Goal: Task Accomplishment & Management: Complete application form

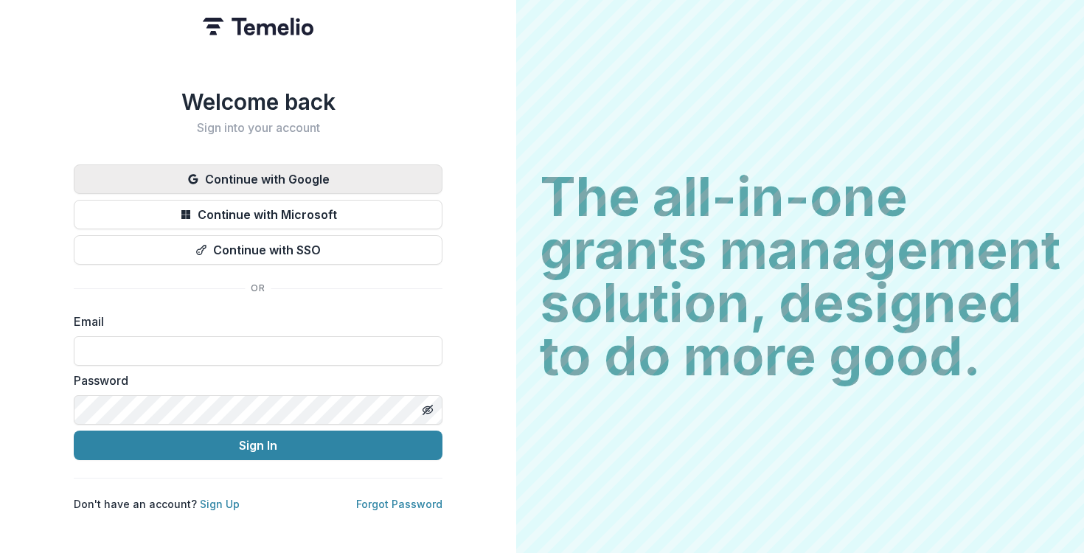
click at [241, 181] on button "Continue with Google" at bounding box center [258, 179] width 369 height 30
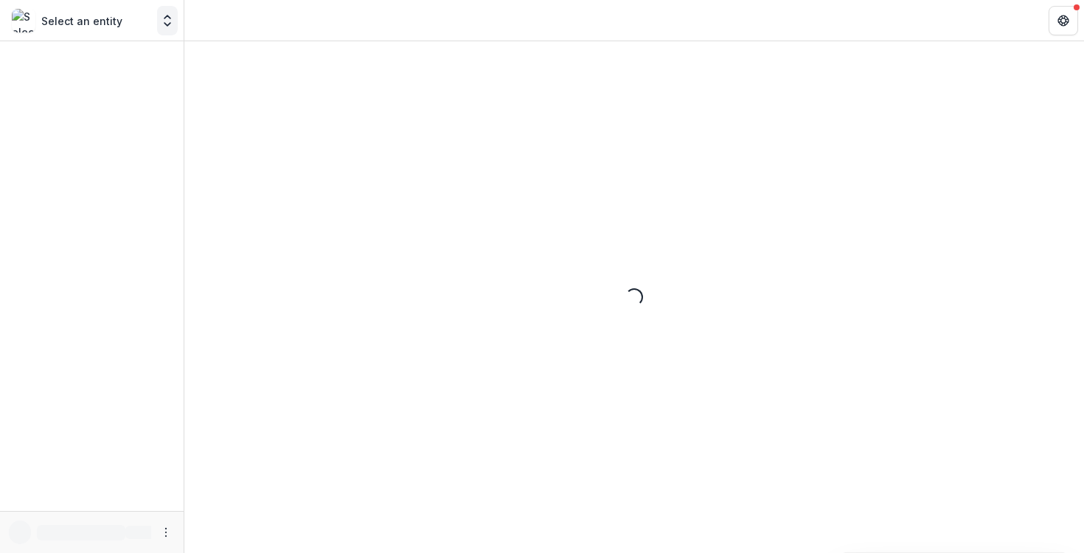
click at [164, 25] on icon "Open entity switcher" at bounding box center [167, 20] width 15 height 15
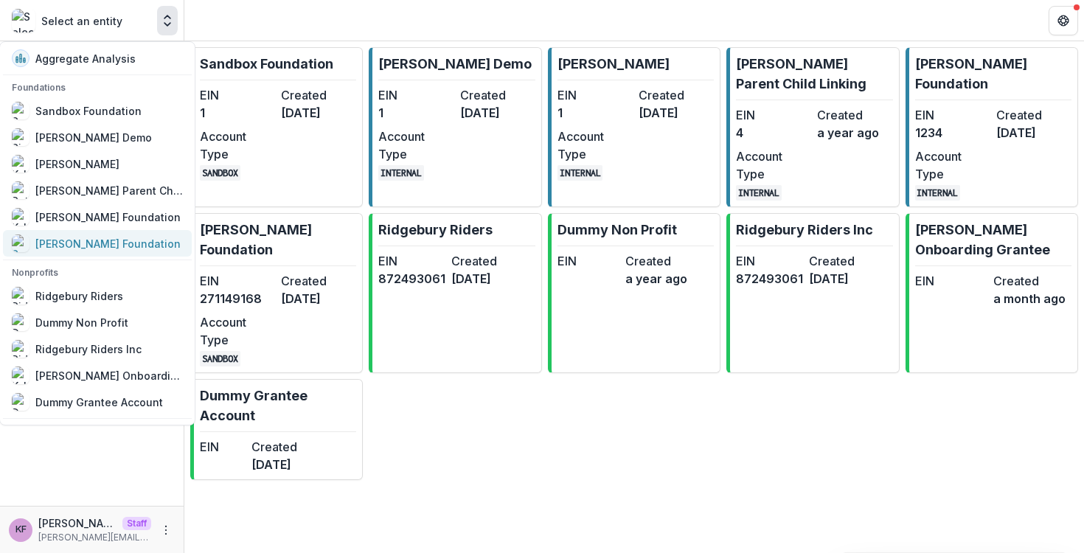
click at [104, 245] on div "Sue Bassett Foundation" at bounding box center [107, 243] width 145 height 15
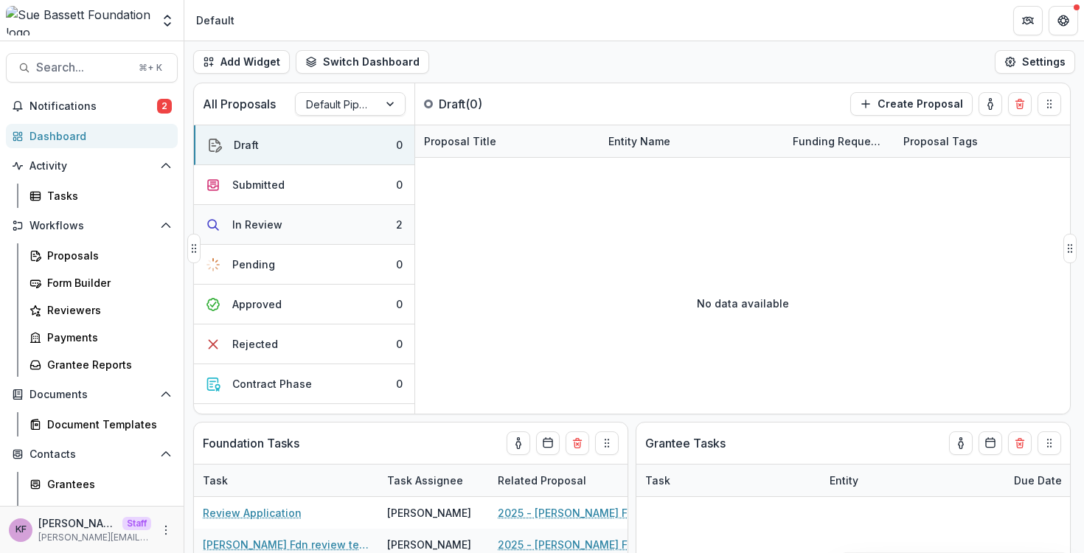
click at [301, 217] on button "In Review 2" at bounding box center [304, 225] width 221 height 40
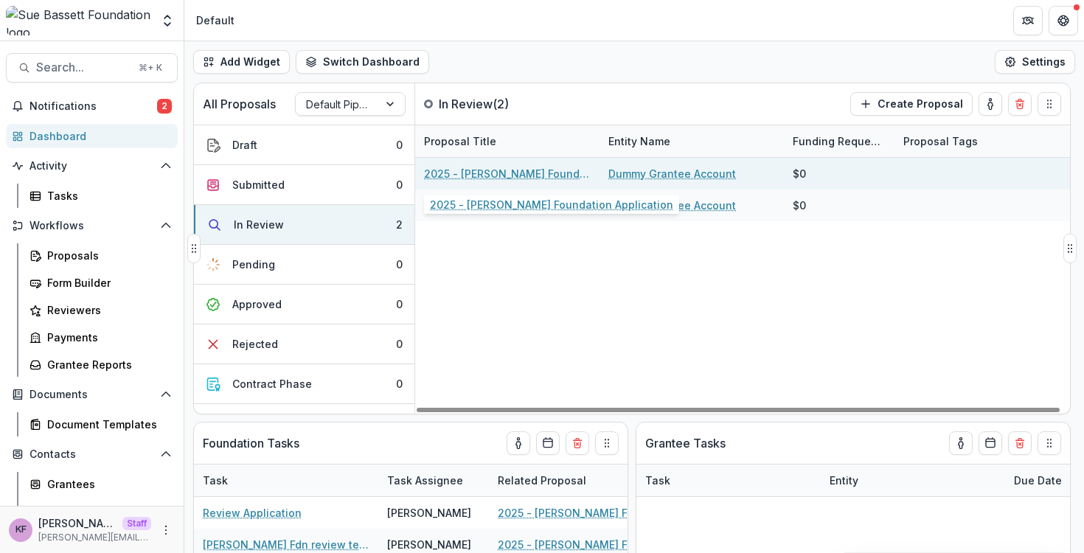
click at [445, 174] on link "2025 - Sue Bassett Foundation Application" at bounding box center [507, 173] width 167 height 15
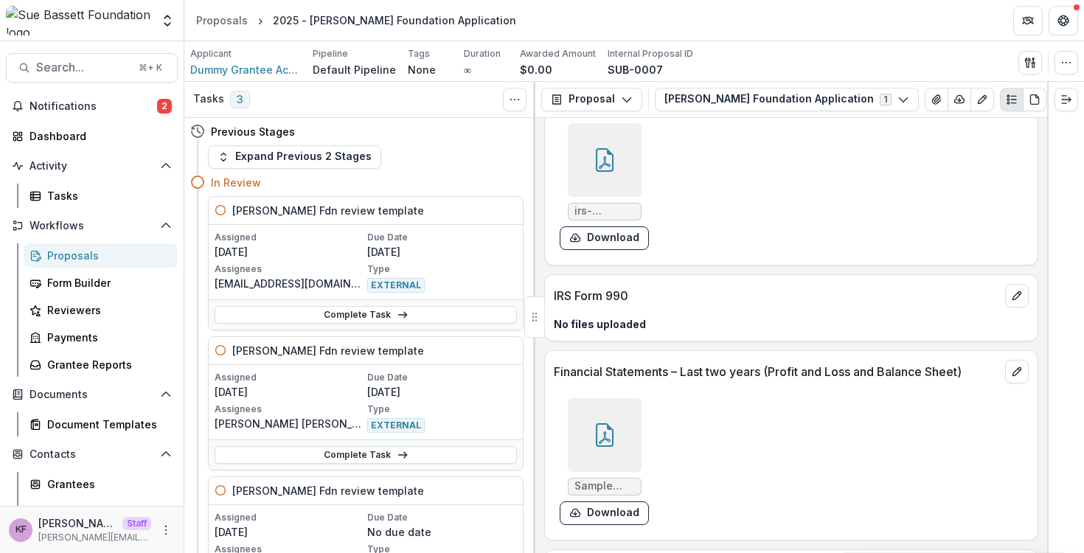
scroll to position [703, 0]
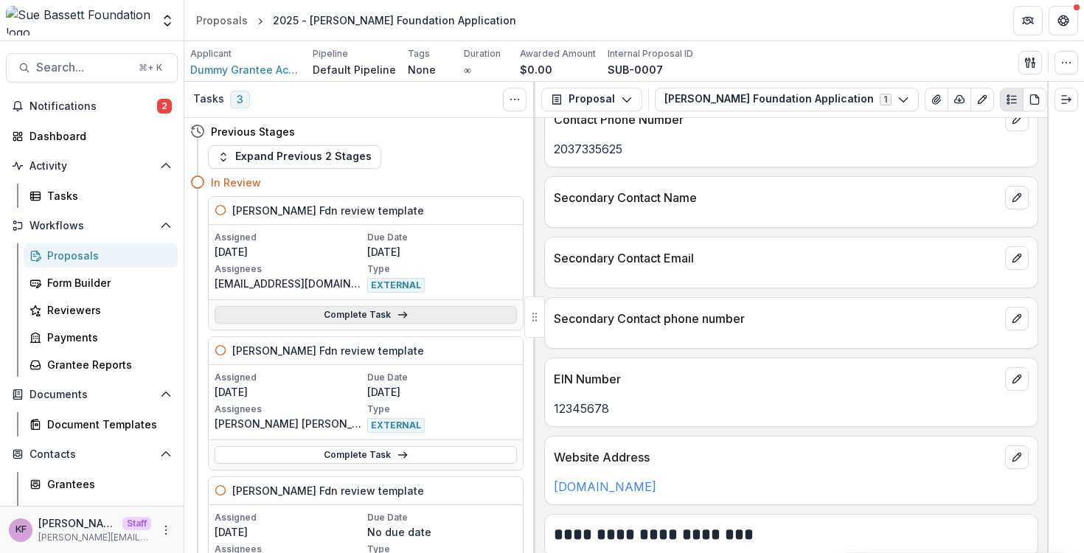
click at [423, 318] on link "Complete Task" at bounding box center [366, 315] width 302 height 18
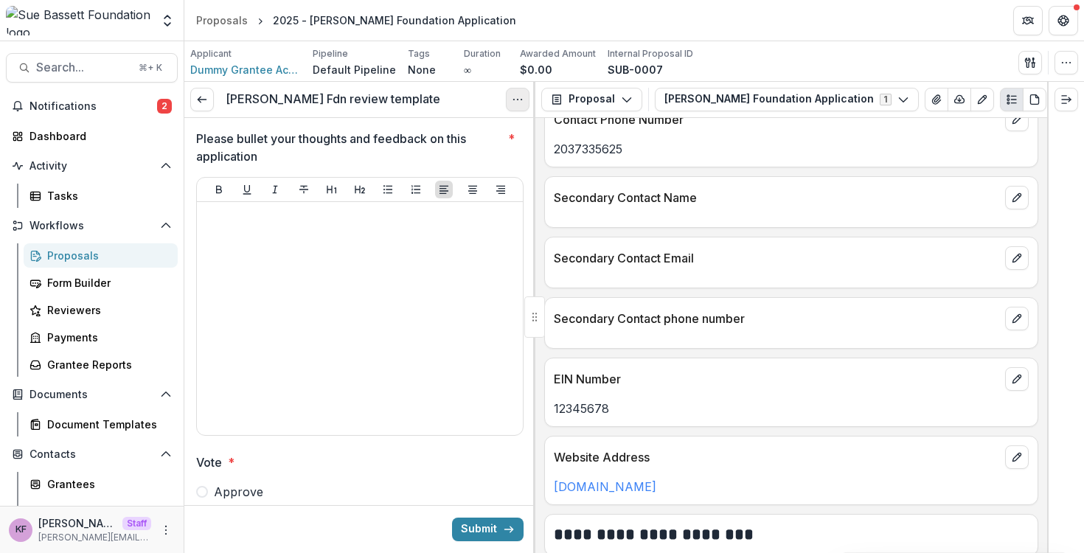
click at [517, 108] on button "Options" at bounding box center [518, 100] width 24 height 24
click at [444, 172] on button "Cancel Task" at bounding box center [447, 164] width 158 height 24
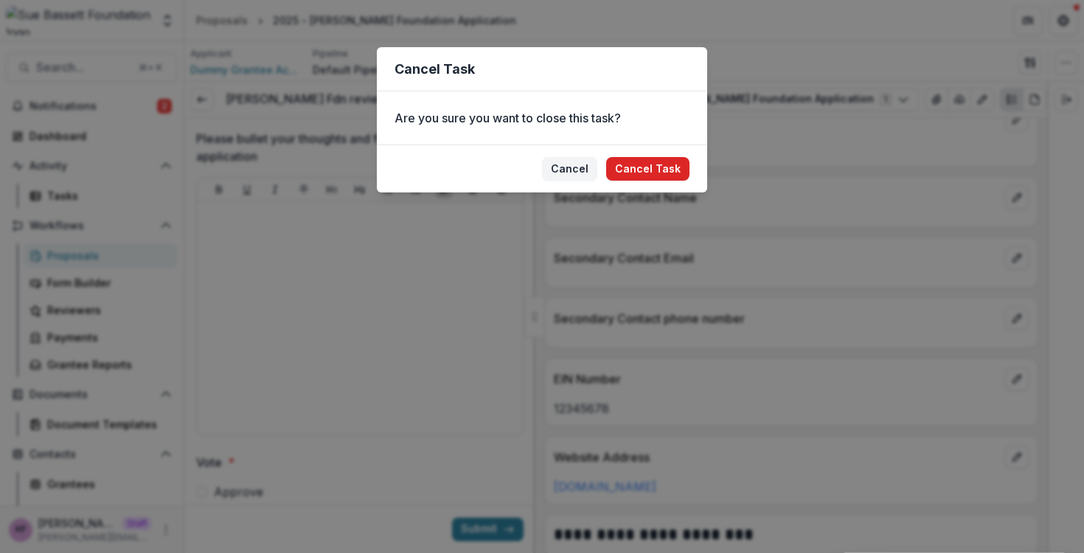
click at [671, 168] on button "Cancel Task" at bounding box center [647, 169] width 83 height 24
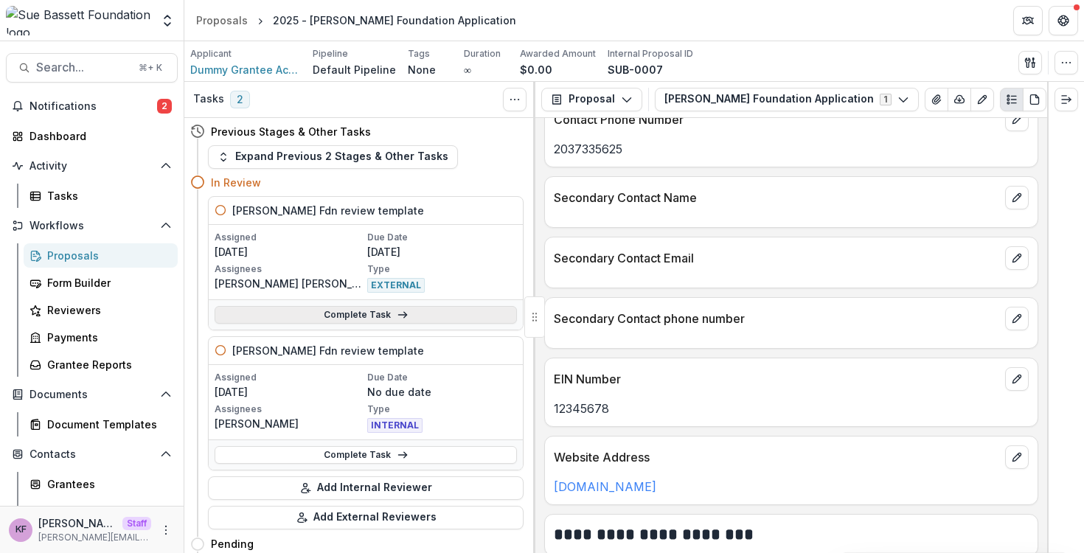
click at [370, 319] on link "Complete Task" at bounding box center [366, 315] width 302 height 18
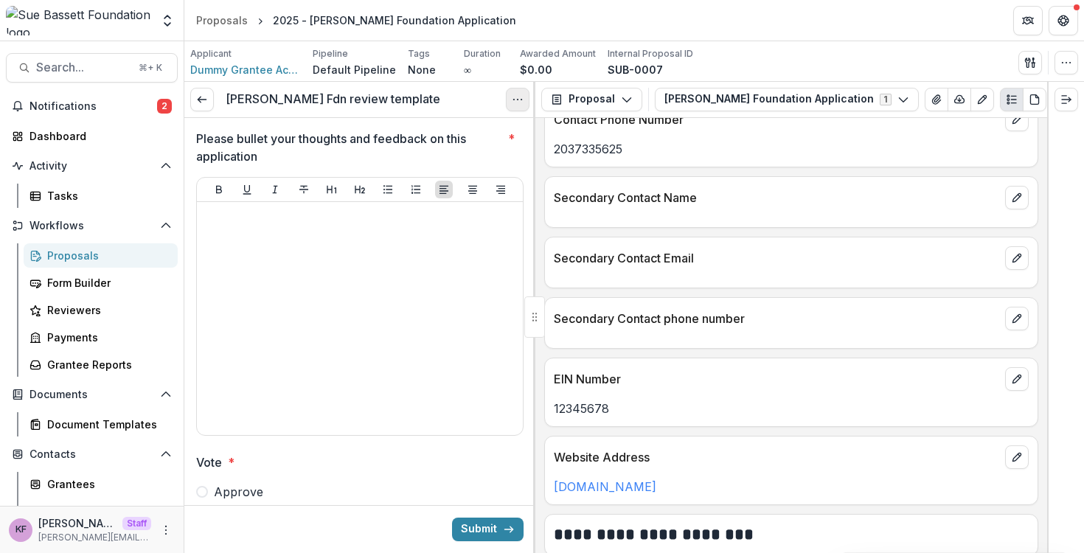
click at [513, 106] on button "Options" at bounding box center [518, 100] width 24 height 24
click at [453, 167] on button "Cancel Task" at bounding box center [447, 164] width 158 height 24
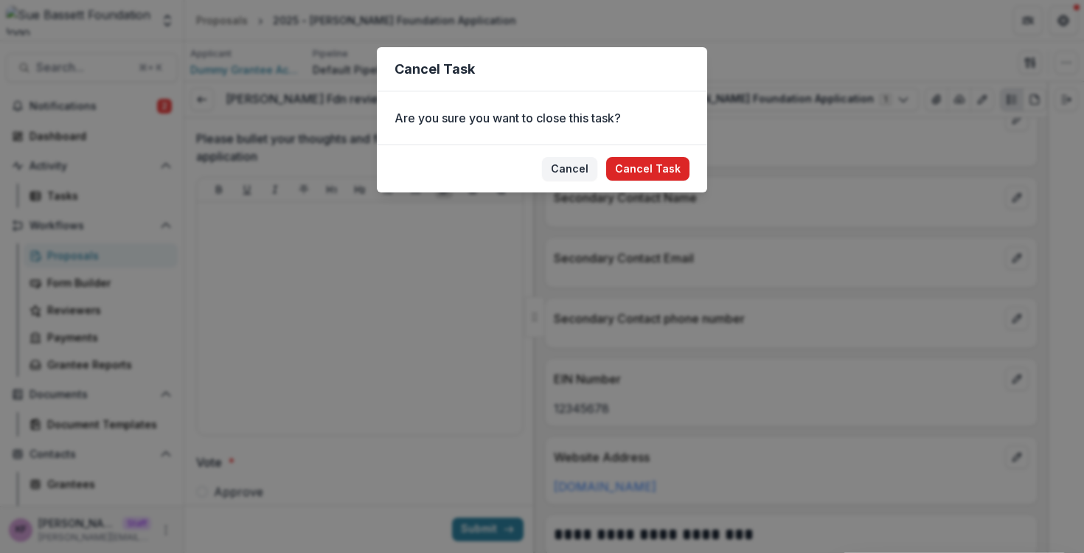
click at [624, 169] on button "Cancel Task" at bounding box center [647, 169] width 83 height 24
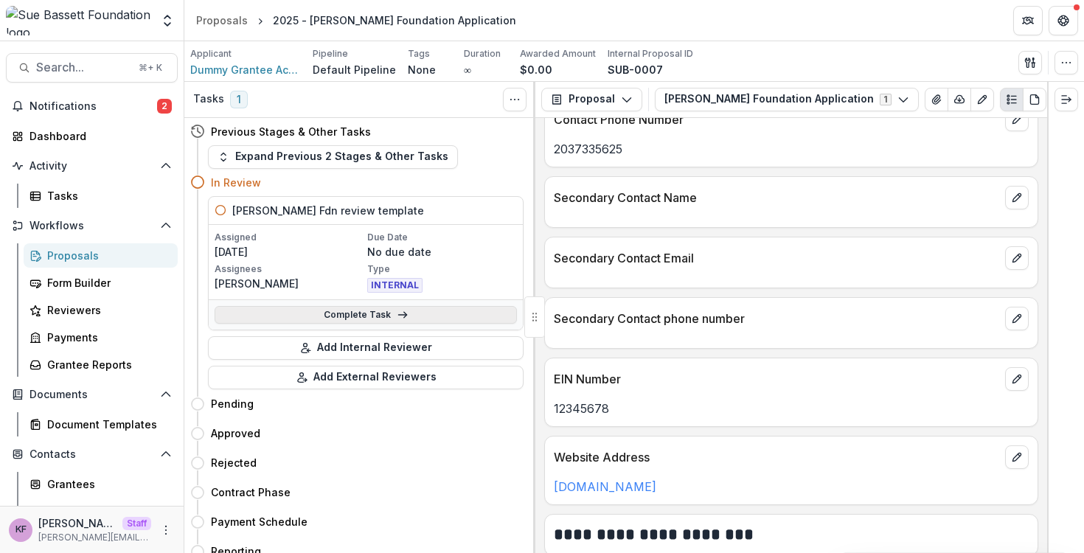
click at [413, 306] on link "Complete Task" at bounding box center [366, 315] width 302 height 18
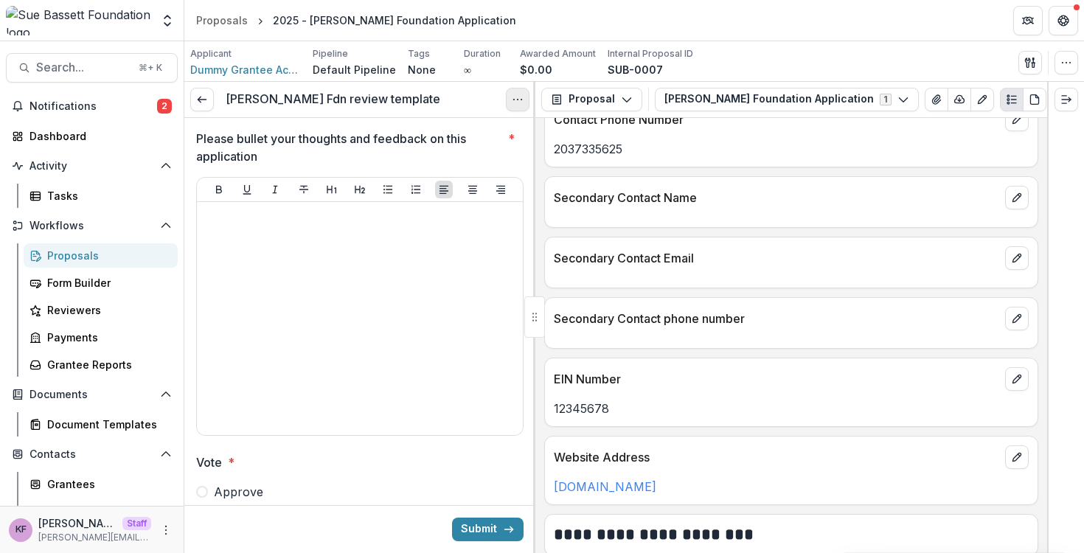
click at [515, 105] on button "Options" at bounding box center [518, 100] width 24 height 24
click at [487, 167] on button "Cancel Task" at bounding box center [447, 164] width 158 height 24
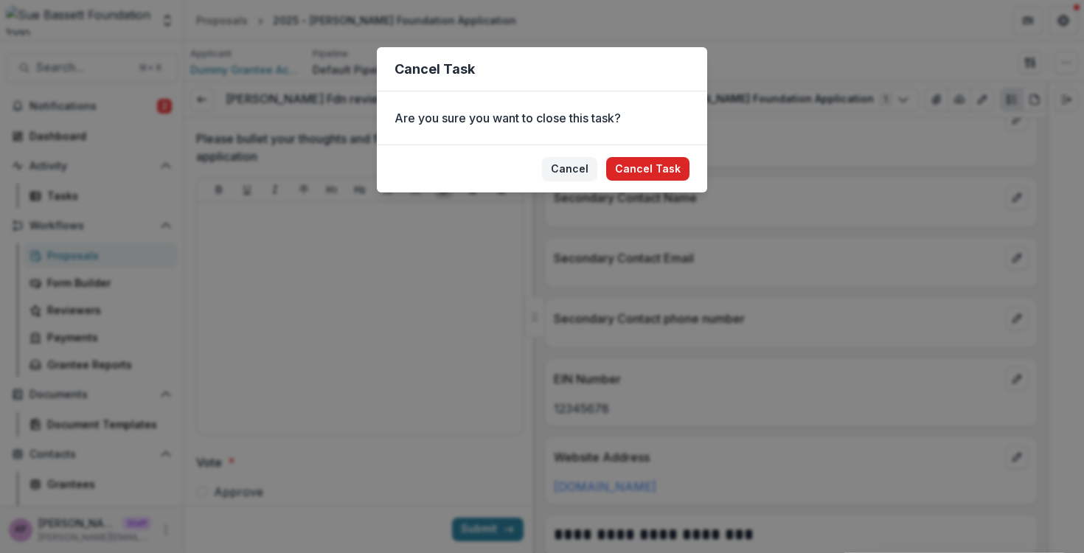
click at [642, 170] on button "Cancel Task" at bounding box center [647, 169] width 83 height 24
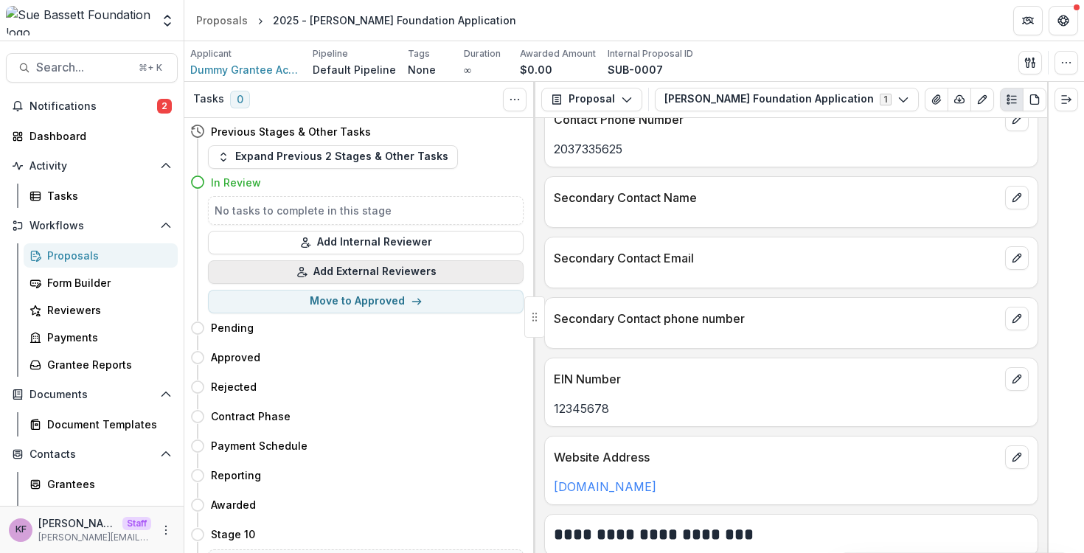
click at [414, 271] on button "Add External Reviewers" at bounding box center [366, 272] width 316 height 24
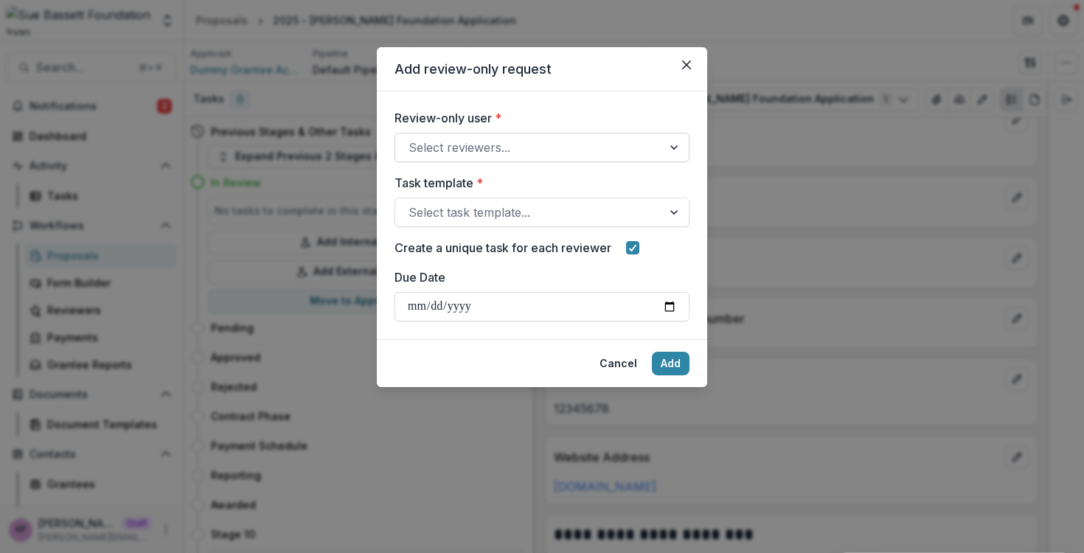
click at [470, 150] on div at bounding box center [529, 147] width 240 height 21
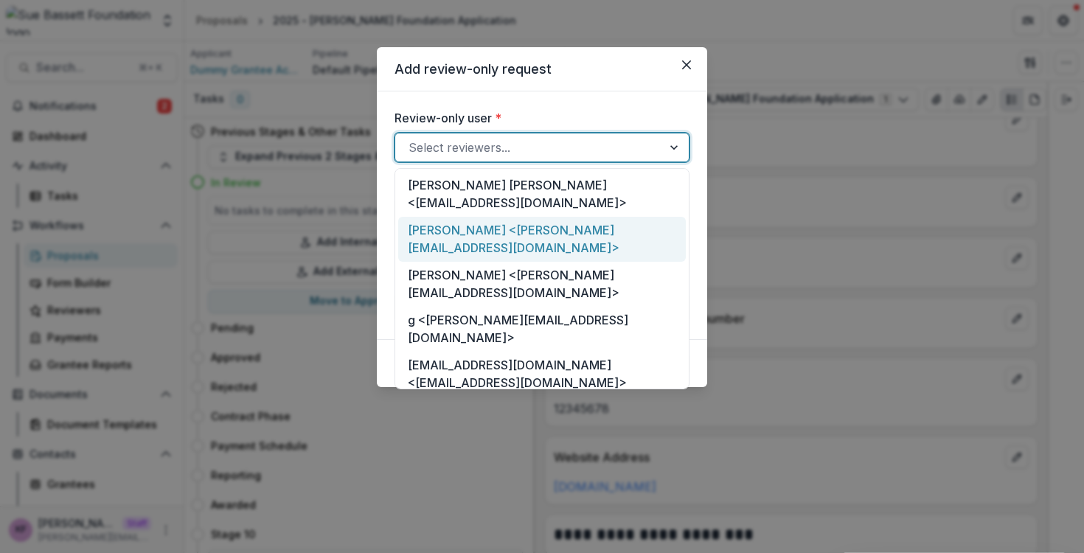
click at [468, 222] on div "Kyle Ford <kyle+reviewer@trytemelio.com>" at bounding box center [542, 239] width 288 height 45
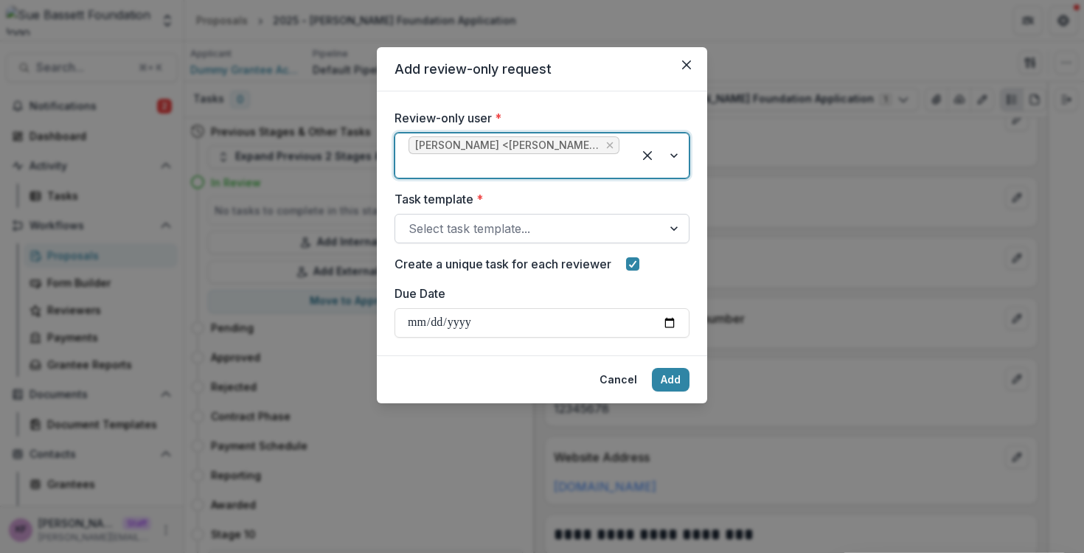
click at [471, 236] on div at bounding box center [529, 228] width 240 height 21
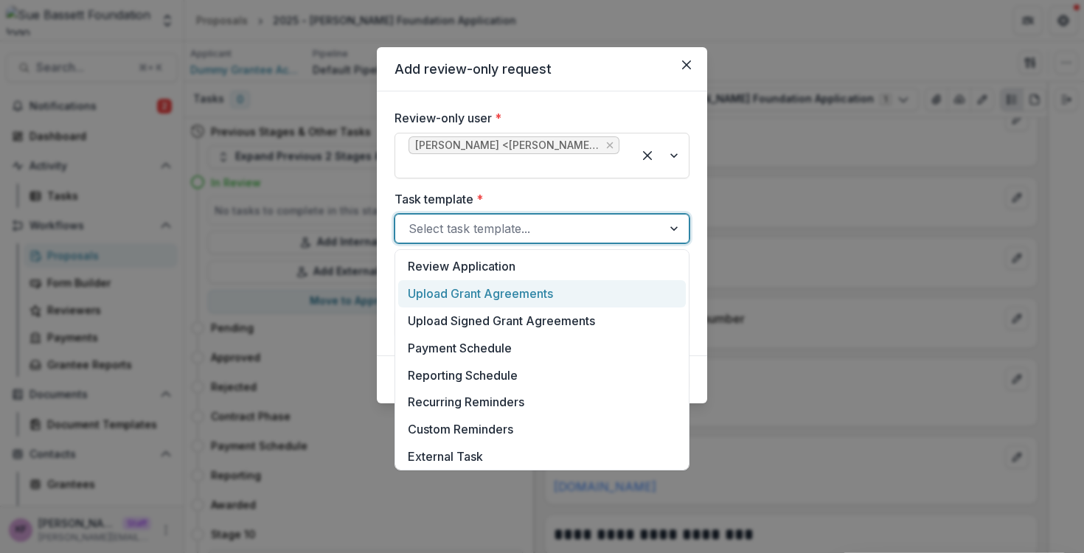
scroll to position [383, 0]
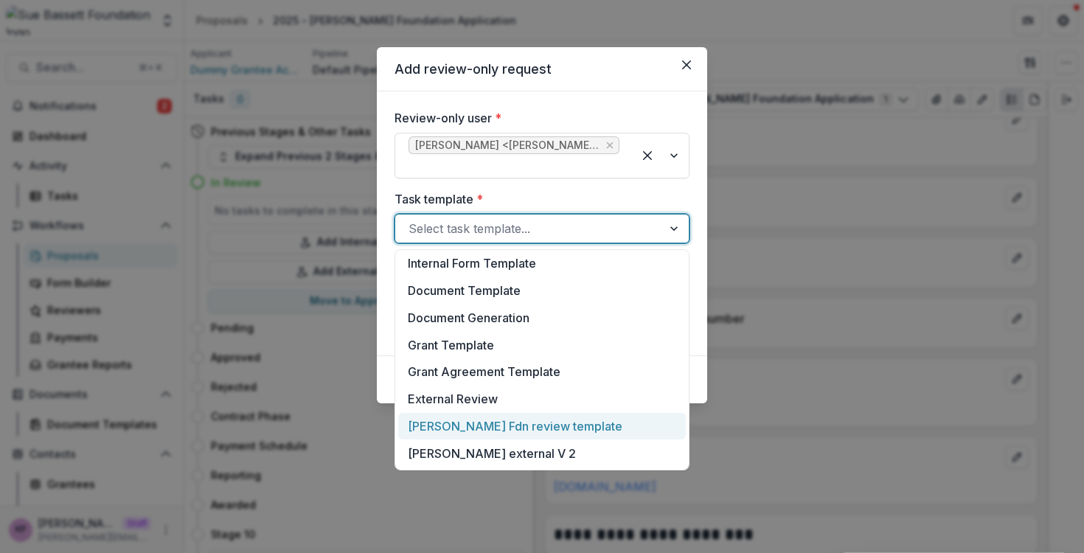
click at [476, 417] on div "Sue Bassett Fdn review template" at bounding box center [542, 426] width 288 height 27
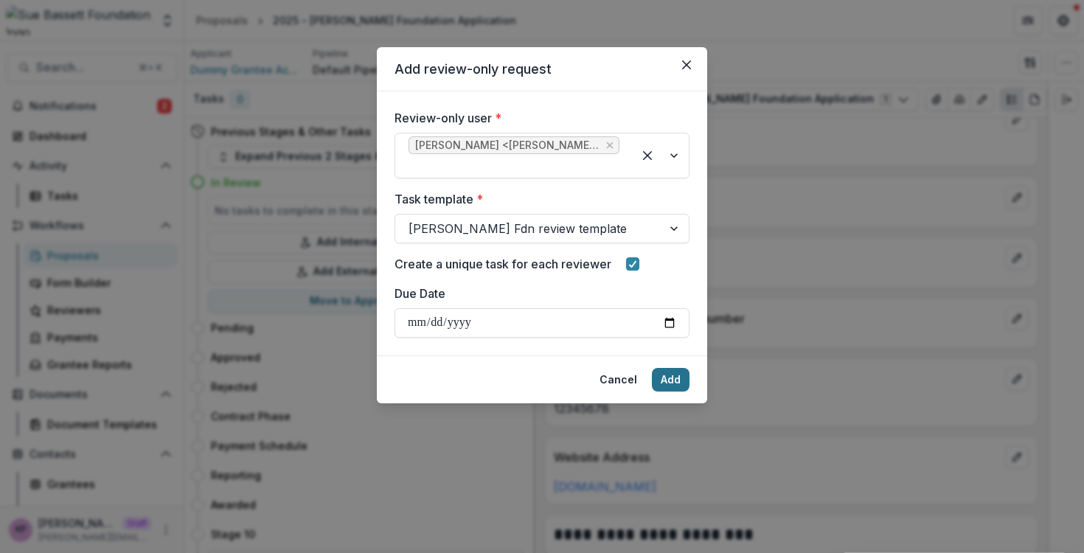
click at [665, 372] on button "Add" at bounding box center [671, 380] width 38 height 24
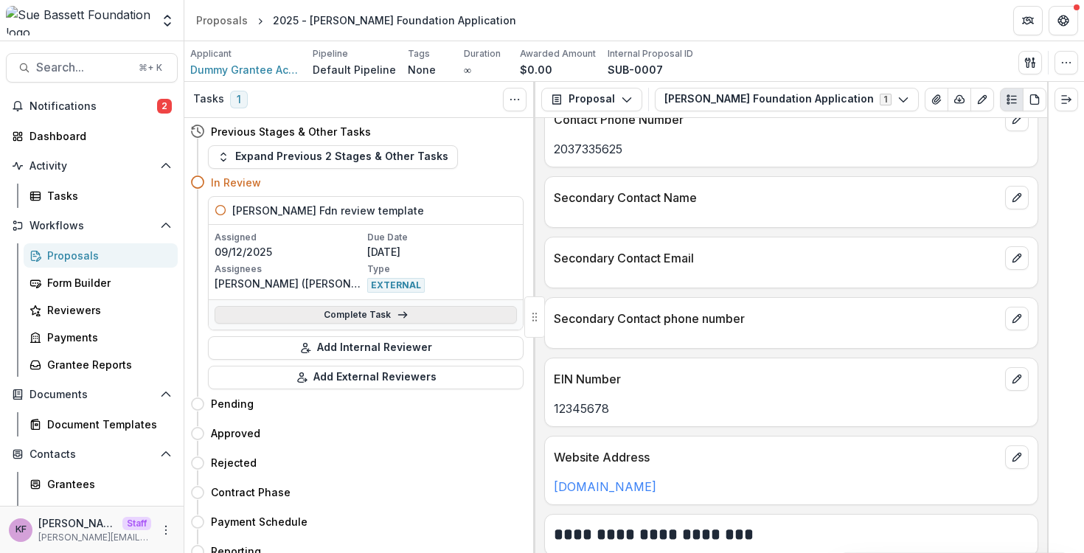
click at [391, 318] on link "Complete Task" at bounding box center [366, 315] width 302 height 18
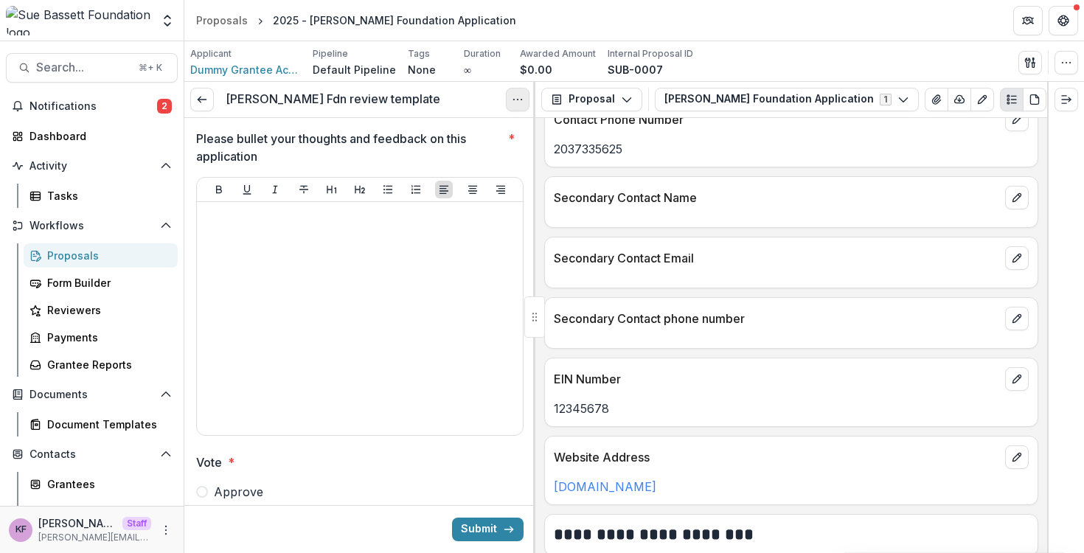
click at [519, 98] on icon "Options" at bounding box center [518, 100] width 12 height 12
click at [475, 163] on button "Cancel Task" at bounding box center [447, 164] width 158 height 24
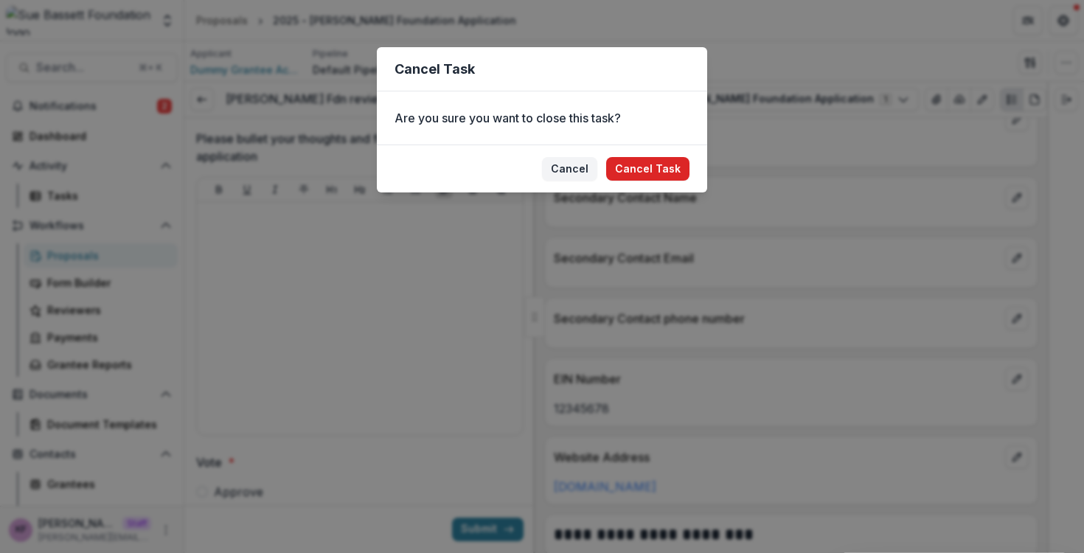
click at [659, 161] on button "Cancel Task" at bounding box center [647, 169] width 83 height 24
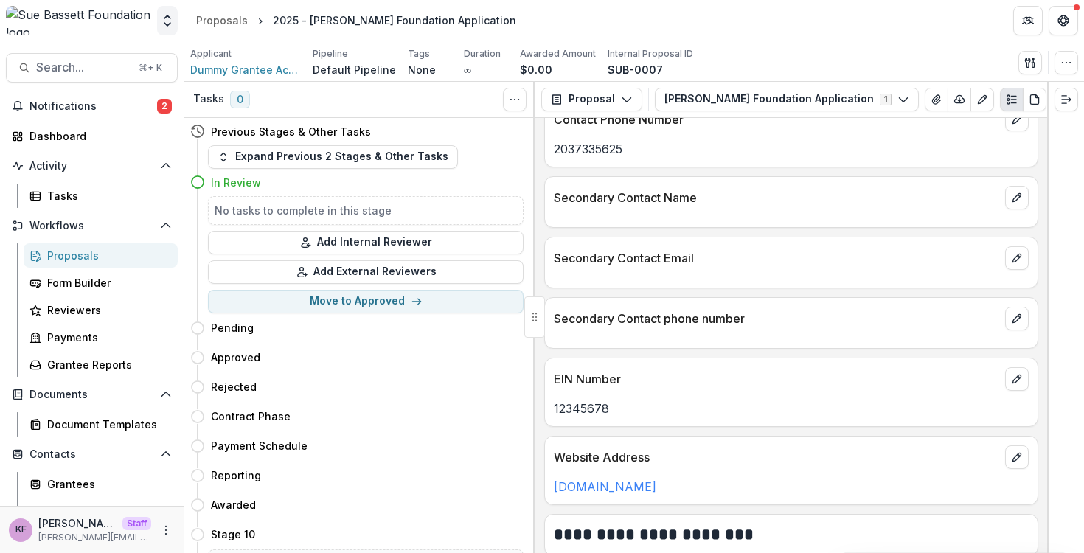
click at [169, 28] on button "Open entity switcher" at bounding box center [167, 21] width 21 height 30
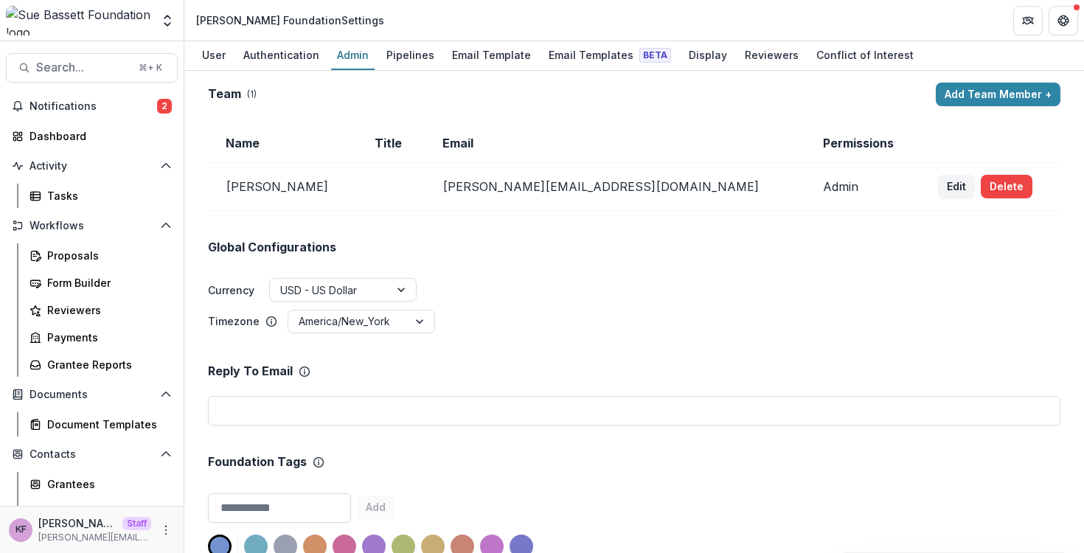
click at [726, 41] on div "Aggregate Analysis Foundations Sandbox Foundation [PERSON_NAME] Demo [PERSON_NA…" at bounding box center [542, 20] width 1084 height 41
click at [739, 49] on div "Reviewers" at bounding box center [772, 54] width 66 height 21
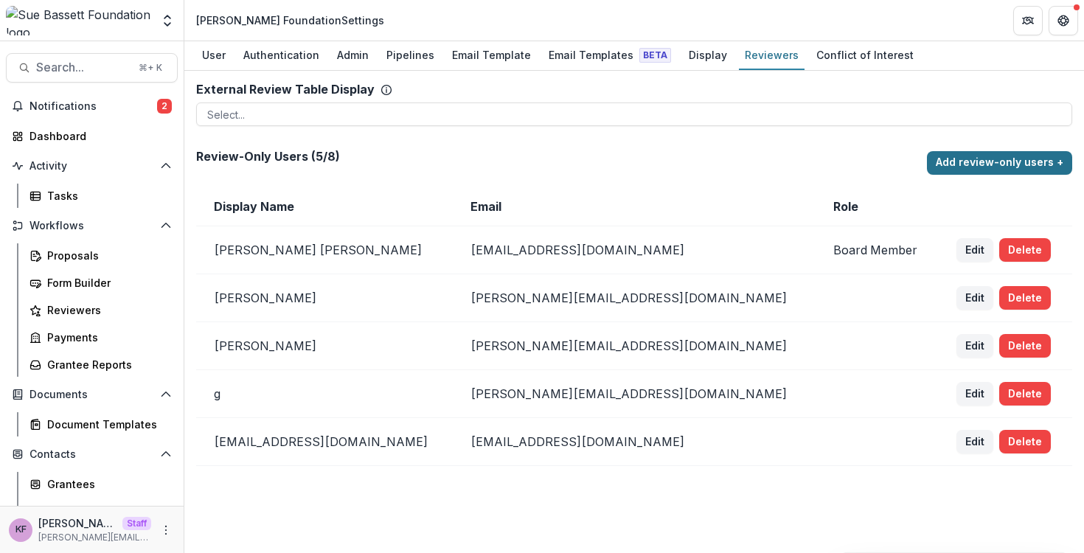
click at [944, 167] on button "Add review-only users +" at bounding box center [999, 163] width 145 height 24
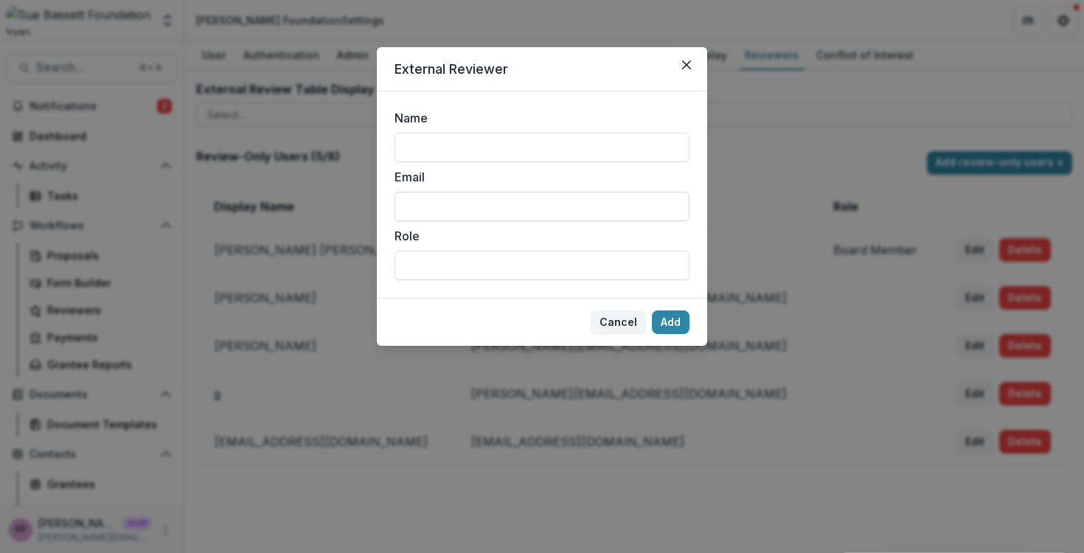
click at [454, 195] on input "Email" at bounding box center [542, 207] width 295 height 30
paste input "**********"
type input "**********"
click at [675, 322] on button "Add" at bounding box center [671, 323] width 38 height 24
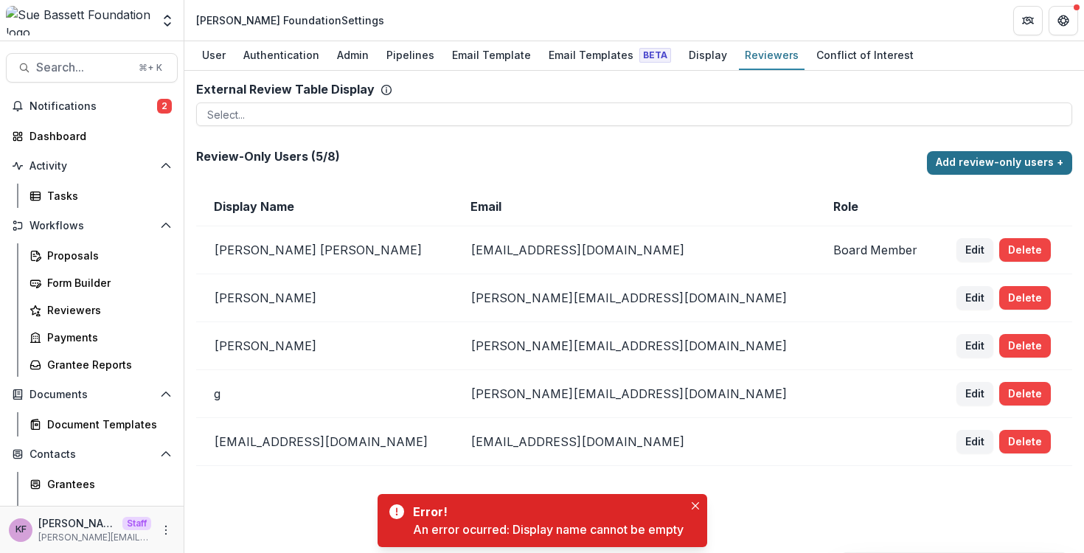
click at [959, 158] on button "Add review-only users +" at bounding box center [999, 163] width 145 height 24
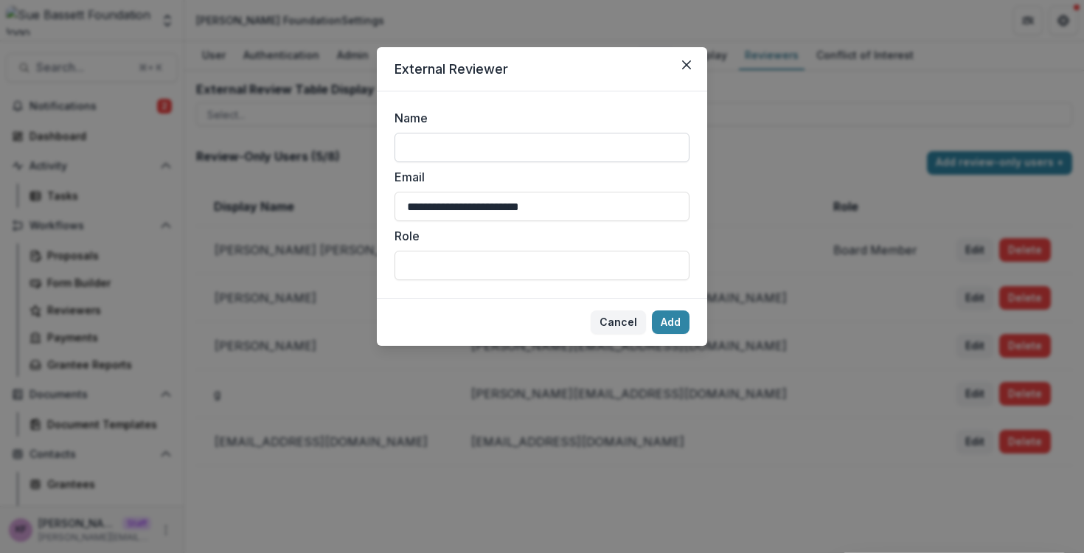
click at [497, 134] on input "Name" at bounding box center [542, 148] width 295 height 30
type input "**********"
click at [670, 323] on button "Add" at bounding box center [671, 323] width 38 height 24
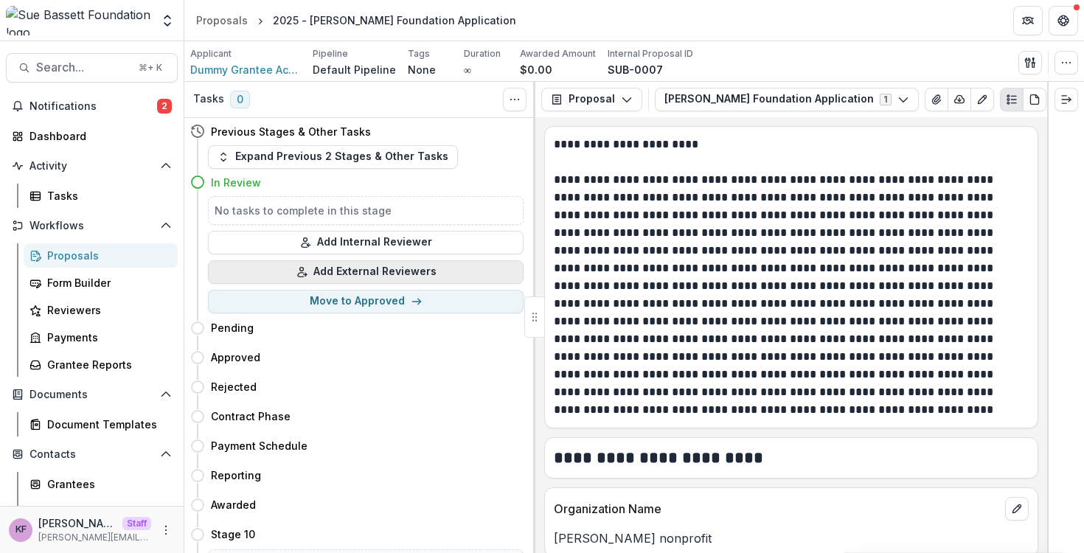
click at [348, 266] on button "Add External Reviewers" at bounding box center [366, 272] width 316 height 24
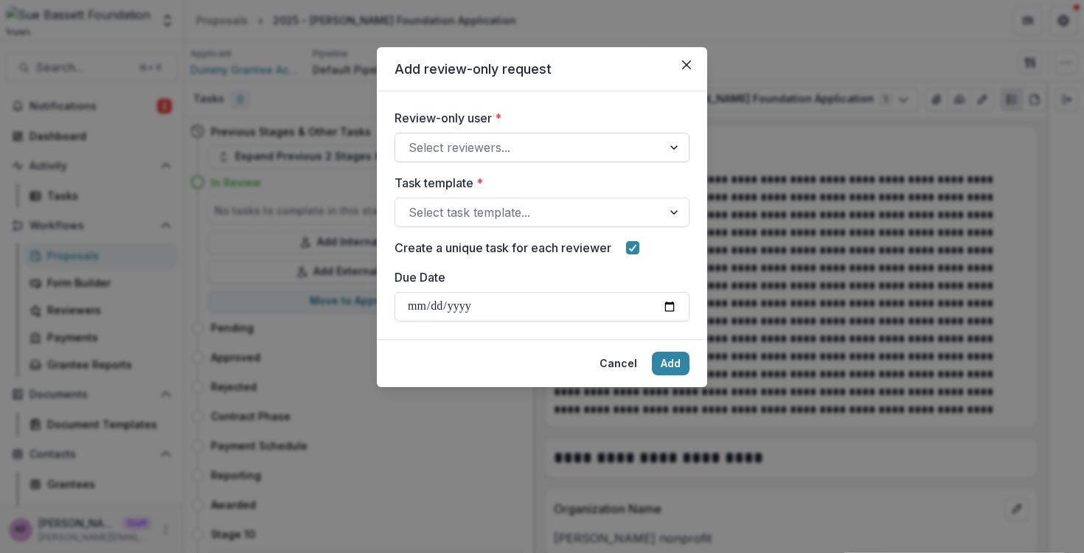
click at [483, 142] on div at bounding box center [529, 147] width 240 height 21
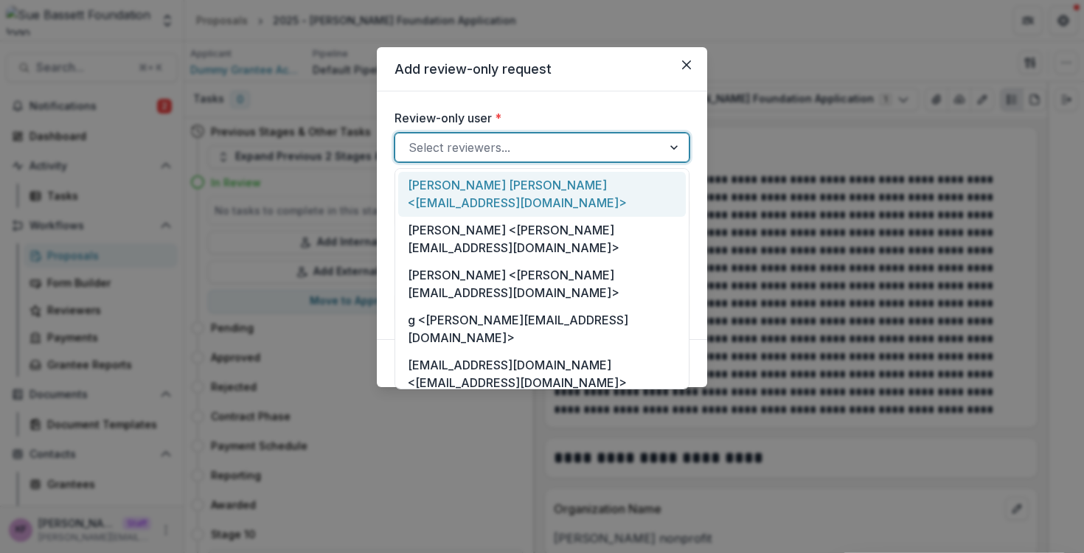
click at [491, 191] on div "[PERSON_NAME] [PERSON_NAME] <[EMAIL_ADDRESS][DOMAIN_NAME]>" at bounding box center [542, 194] width 288 height 45
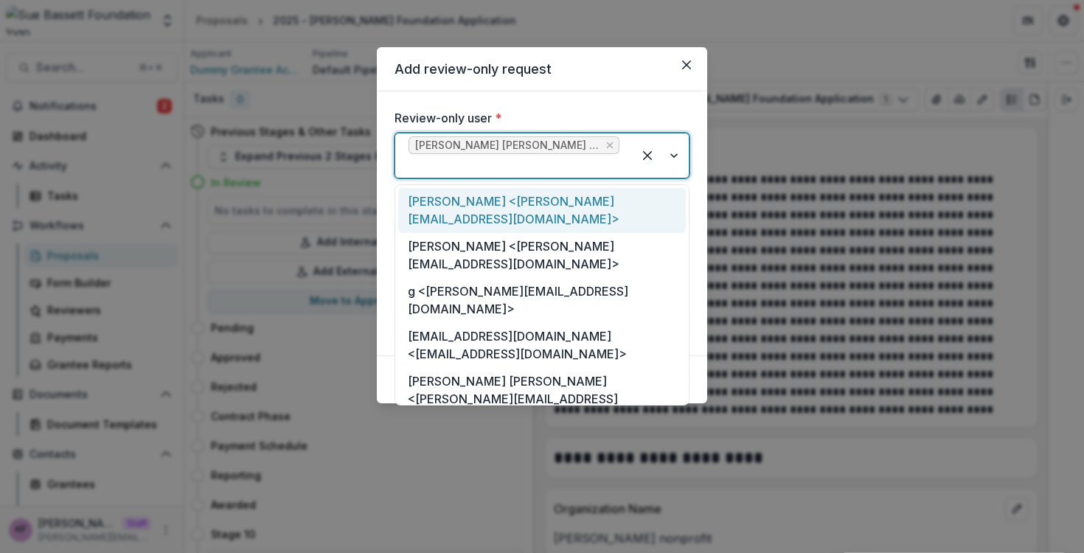
click at [493, 173] on div at bounding box center [514, 166] width 211 height 21
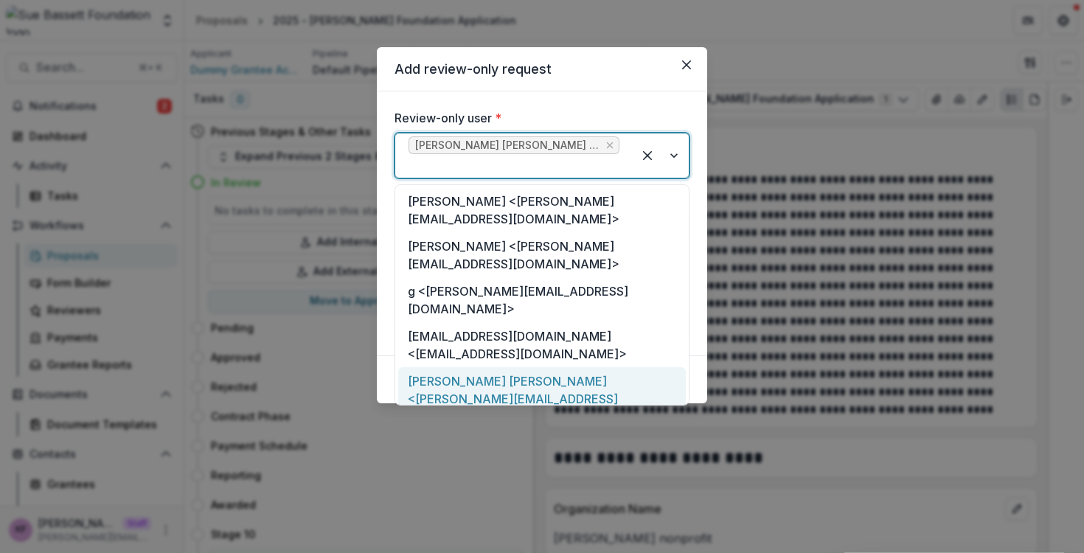
click at [502, 367] on div "Briggs Kilborne <briggs.kilborne@gmail.com>" at bounding box center [542, 398] width 288 height 63
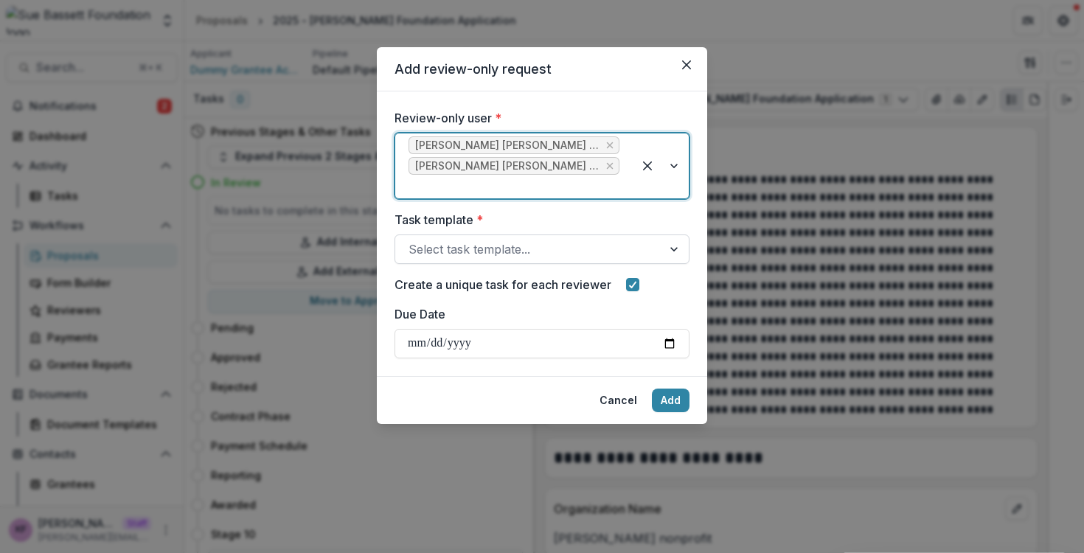
click at [494, 252] on div at bounding box center [529, 249] width 240 height 21
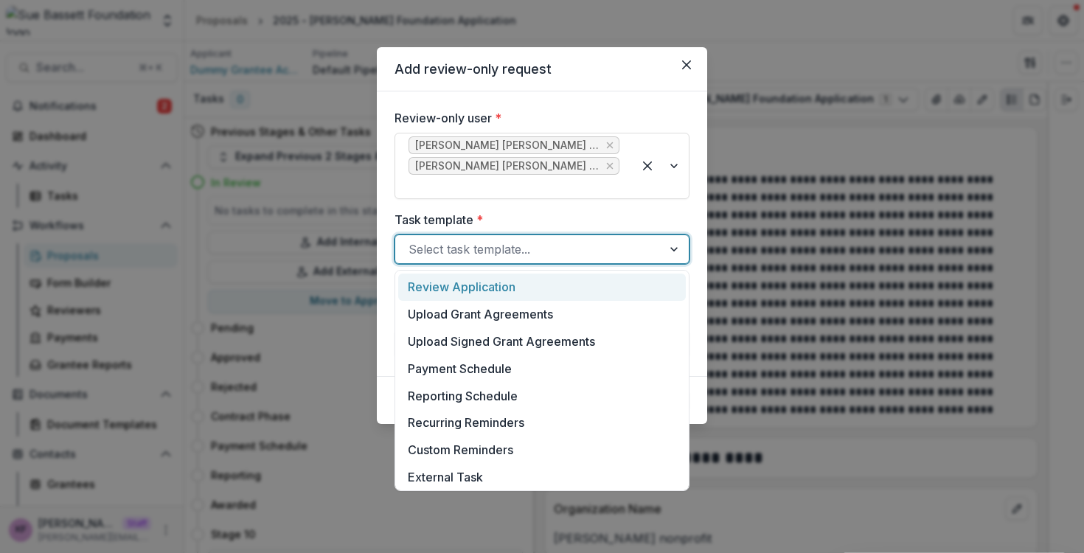
scroll to position [383, 0]
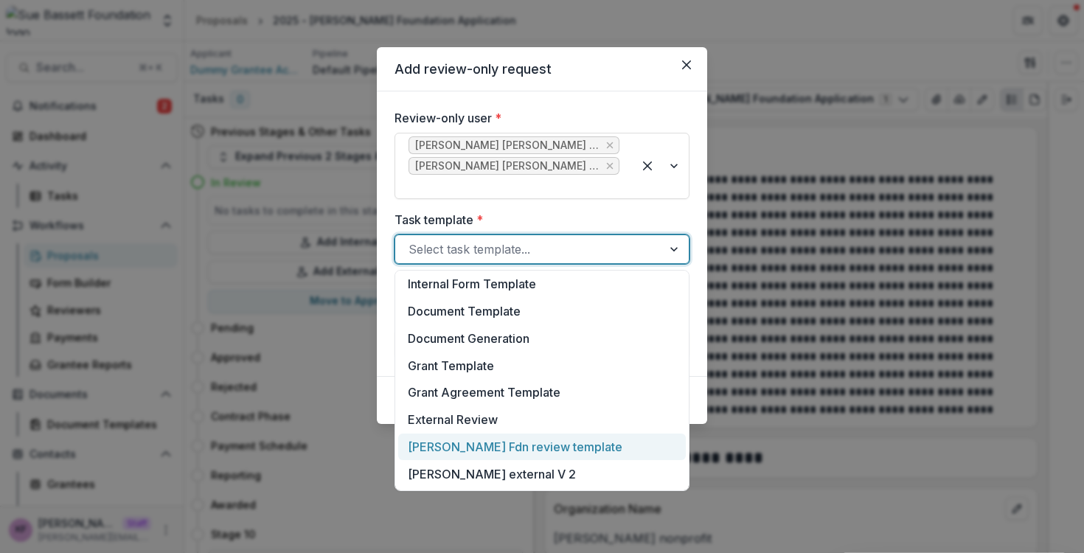
click at [497, 438] on div "Sue Bassett Fdn review template" at bounding box center [542, 447] width 288 height 27
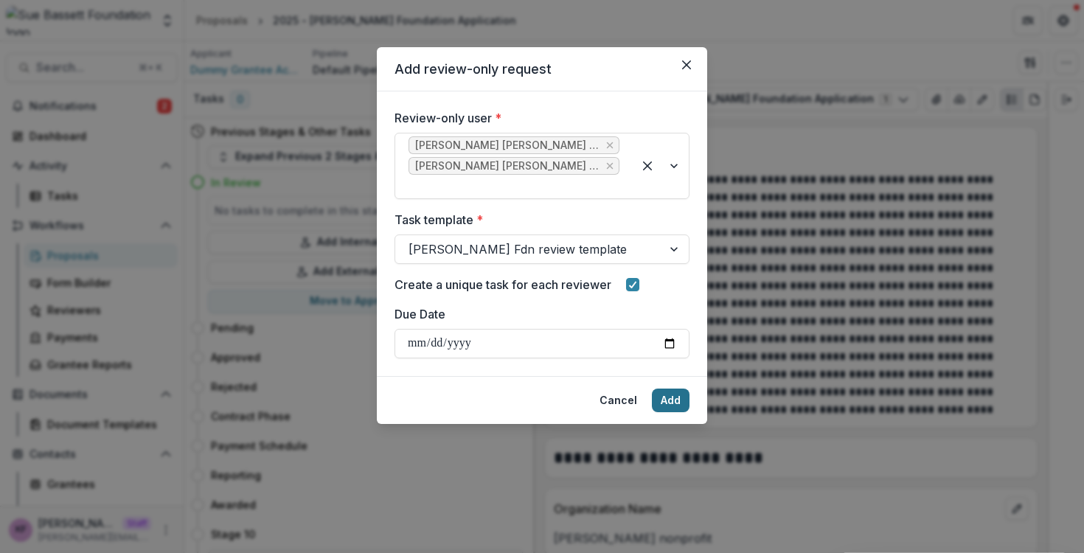
click at [668, 401] on button "Add" at bounding box center [671, 401] width 38 height 24
